Goal: Find specific page/section: Find specific page/section

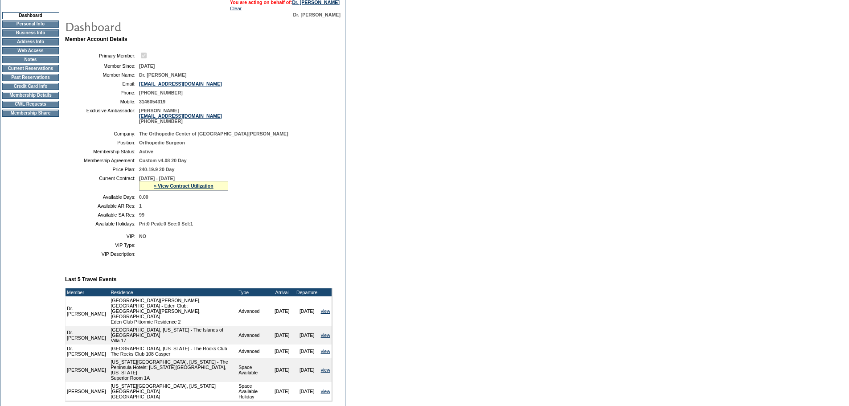
scroll to position [89, 0]
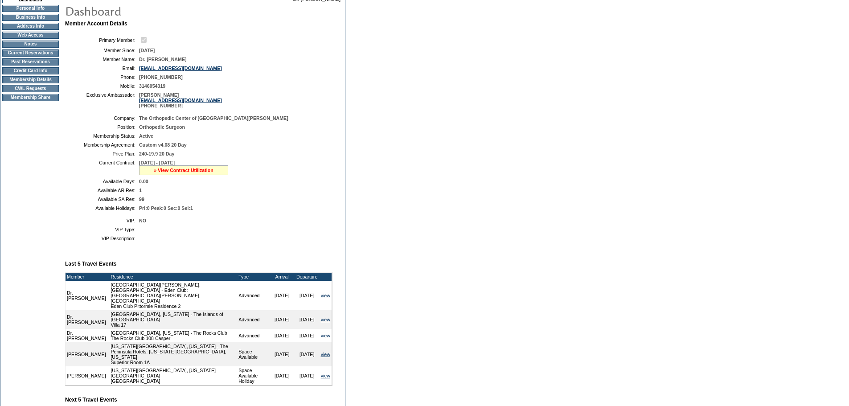
click at [191, 173] on link "» View Contract Utilization" at bounding box center [184, 170] width 60 height 5
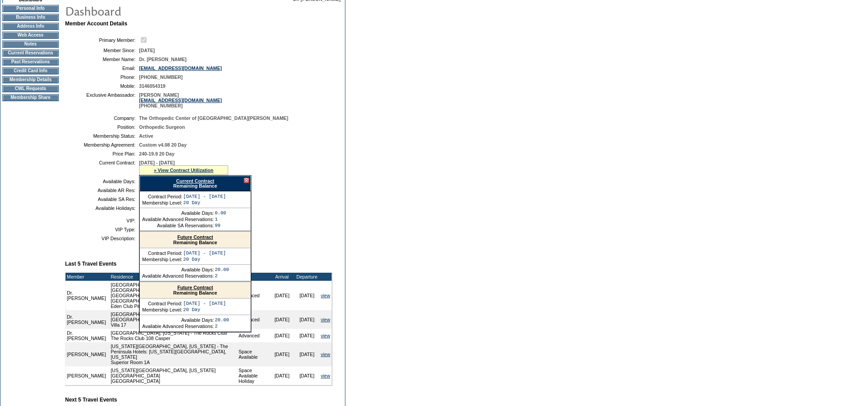
click at [190, 240] on link "Future Contract" at bounding box center [195, 236] width 36 height 5
click at [34, 83] on td "Membership Details" at bounding box center [30, 79] width 57 height 7
